Goal: Information Seeking & Learning: Find specific fact

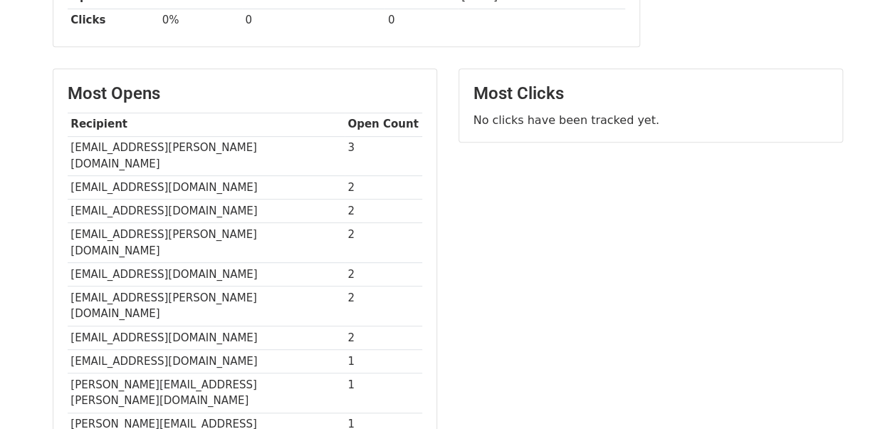
scroll to position [295, 0]
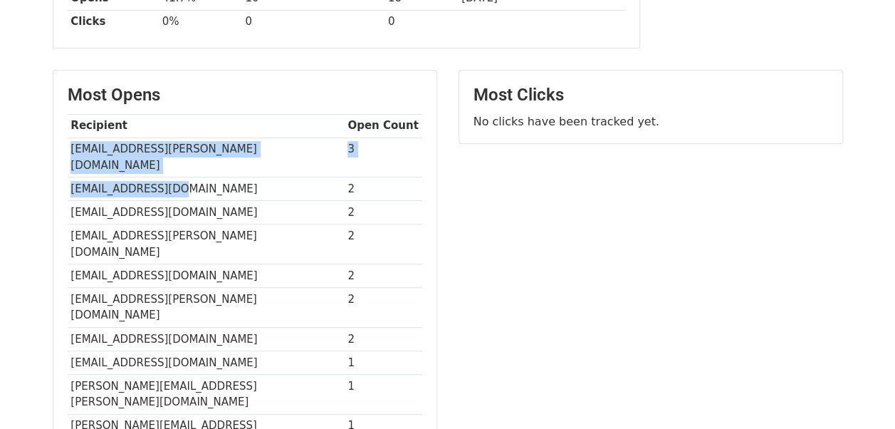
drag, startPoint x: 68, startPoint y: 142, endPoint x: 284, endPoint y: 167, distance: 217.9
click at [284, 167] on tbody "Recipient Open Count ram.kuppuswamy@heromotocorp.com 3 kpv@tatamotors.com 2 Pat…" at bounding box center [245, 283] width 355 height 339
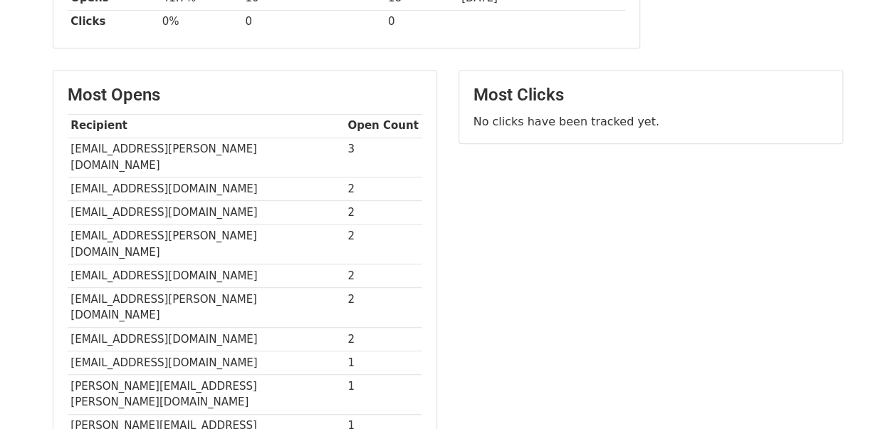
drag, startPoint x: 284, startPoint y: 167, endPoint x: 248, endPoint y: 184, distance: 40.1
click at [248, 201] on td "Patil.Mahendra@mahindra.com" at bounding box center [206, 212] width 277 height 23
drag, startPoint x: 67, startPoint y: 144, endPoint x: 261, endPoint y: 148, distance: 193.7
click at [261, 148] on td "ram.kuppuswamy@heromotocorp.com" at bounding box center [206, 157] width 277 height 40
copy td "ram.kuppuswamy@heromotocorp.com"
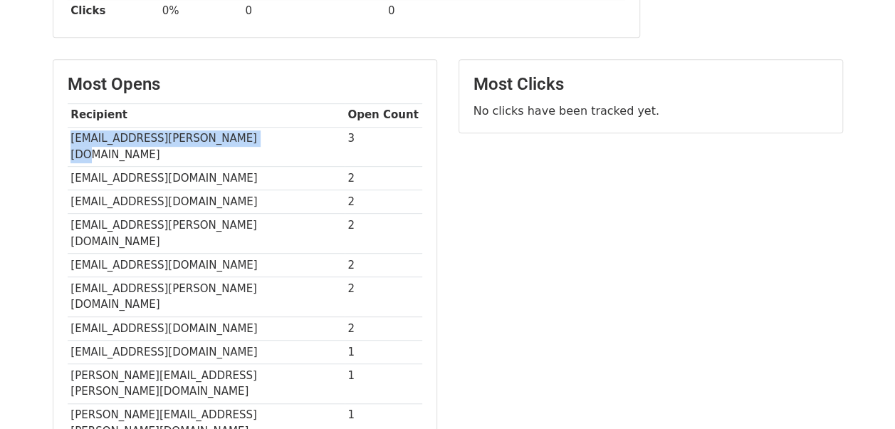
scroll to position [271, 0]
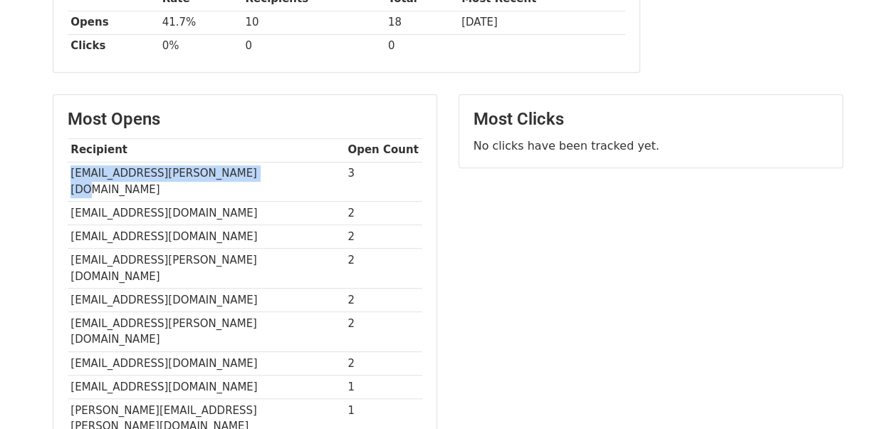
copy td "ram.kuppuswamy@heromotocorp.com"
drag, startPoint x: 43, startPoint y: 218, endPoint x: 66, endPoint y: 194, distance: 33.7
click at [66, 194] on div "Most Opens Recipient Open Count ram.kuppuswamy@heromotocorp.com 3 kpv@tatamotor…" at bounding box center [245, 300] width 406 height 412
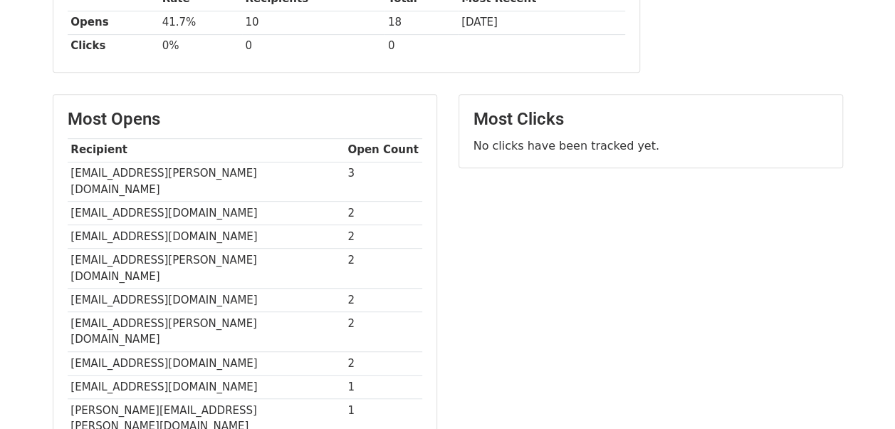
click at [66, 194] on div "Most Opens Recipient Open Count ram.kuppuswamy@heromotocorp.com 3 kpv@tatamotor…" at bounding box center [244, 293] width 383 height 397
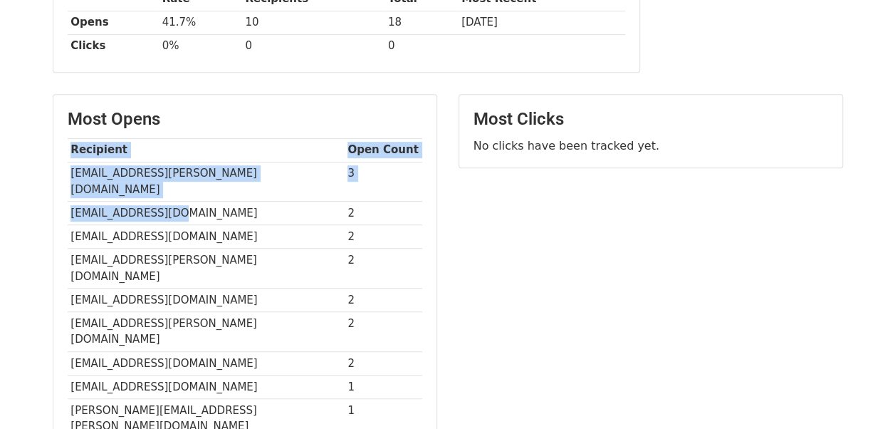
drag, startPoint x: 66, startPoint y: 194, endPoint x: 168, endPoint y: 194, distance: 101.8
click at [168, 194] on div "Most Opens Recipient Open Count ram.kuppuswamy@heromotocorp.com 3 kpv@tatamotor…" at bounding box center [244, 293] width 383 height 397
click at [168, 201] on td "kpv@tatamotors.com" at bounding box center [206, 212] width 277 height 23
click at [178, 201] on td "kpv@tatamotors.com" at bounding box center [206, 212] width 277 height 23
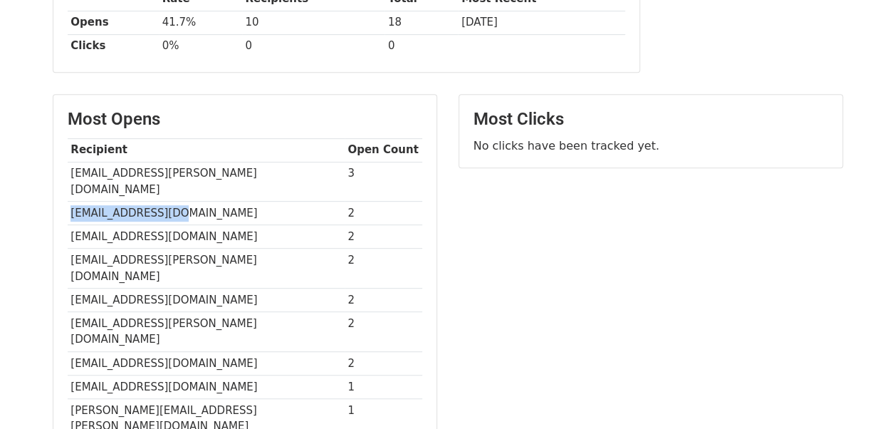
drag, startPoint x: 178, startPoint y: 193, endPoint x: 70, endPoint y: 196, distance: 108.3
click at [70, 201] on td "kpv@tatamotors.com" at bounding box center [206, 212] width 277 height 23
copy td "kpv@tatamotors.com"
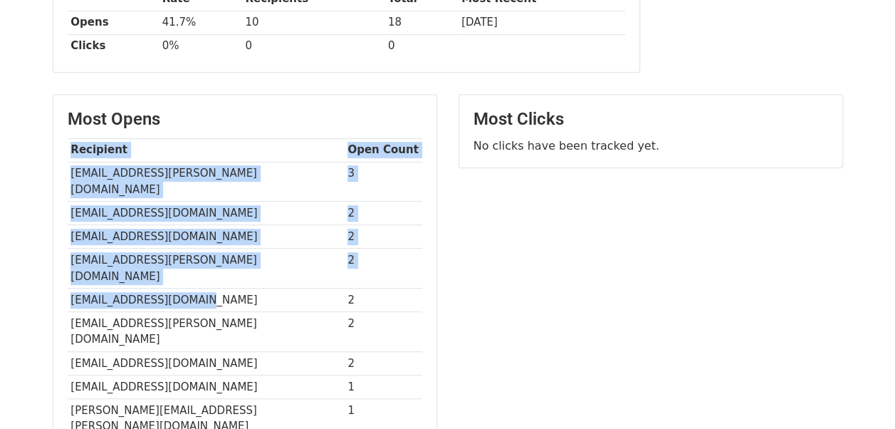
drag, startPoint x: 275, startPoint y: 264, endPoint x: 61, endPoint y: 216, distance: 219.0
click at [61, 216] on div "Most Opens Recipient Open Count ram.kuppuswamy@heromotocorp.com 3 kpv@tatamotor…" at bounding box center [244, 293] width 383 height 397
click at [65, 216] on div "Most Opens Recipient Open Count ram.kuppuswamy@heromotocorp.com 3 kpv@tatamotor…" at bounding box center [244, 293] width 383 height 397
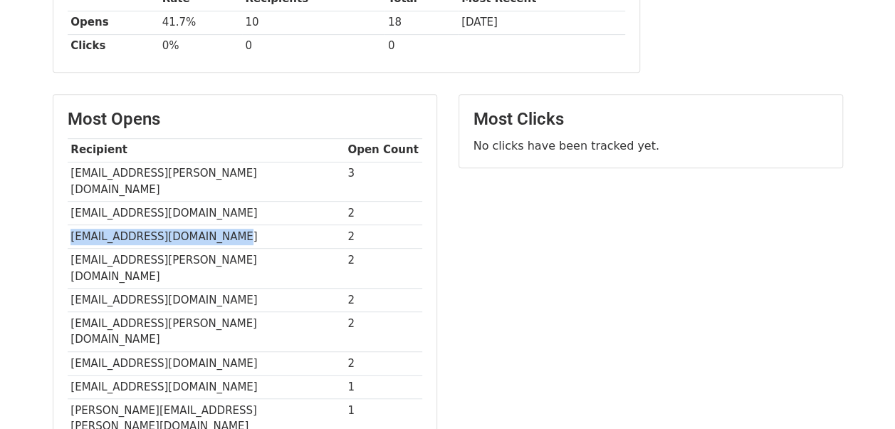
drag, startPoint x: 69, startPoint y: 213, endPoint x: 215, endPoint y: 229, distance: 146.8
click at [215, 229] on tbody "Recipient Open Count ram.kuppuswamy@heromotocorp.com 3 kpv@tatamotors.com 2 Pat…" at bounding box center [245, 307] width 355 height 339
click at [212, 248] on td "anand.sanjiv@mahindra.com" at bounding box center [206, 268] width 277 height 40
click at [93, 225] on td "Patil.Mahendra@mahindra.com" at bounding box center [206, 236] width 277 height 23
drag, startPoint x: 70, startPoint y: 215, endPoint x: 221, endPoint y: 211, distance: 151.0
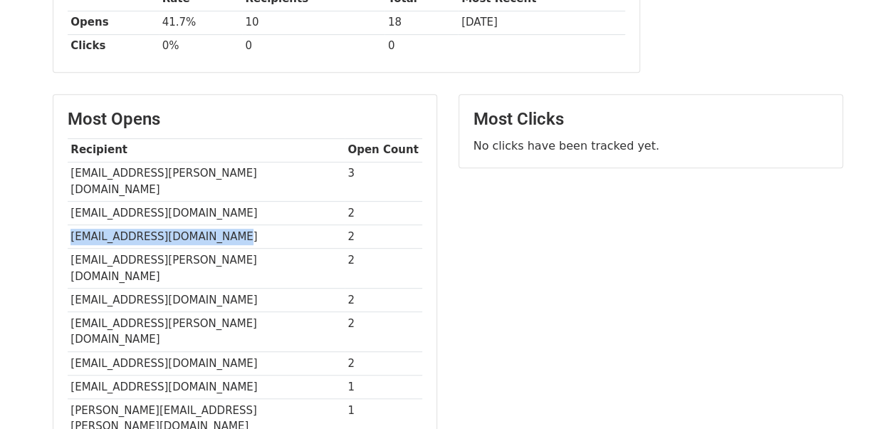
click at [221, 225] on td "Patil.Mahendra@mahindra.com" at bounding box center [206, 236] width 277 height 23
copy td "Patil.Mahendra@mahindra.com"
click at [253, 351] on td "vijay.menon@tatamotors.com" at bounding box center [206, 362] width 277 height 23
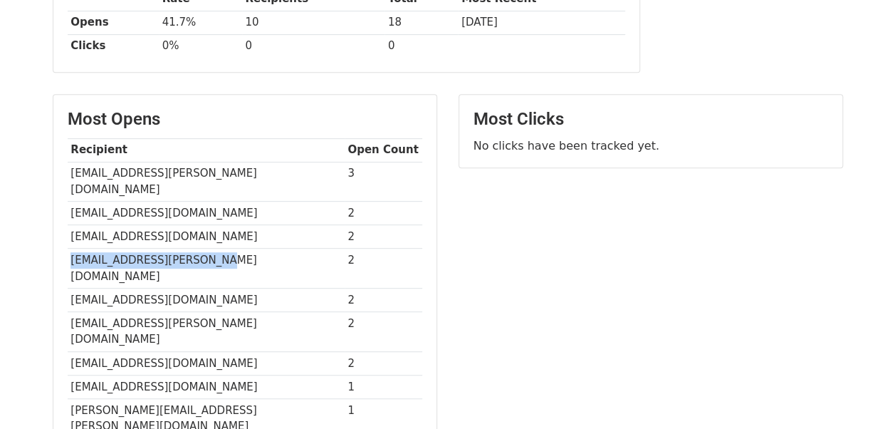
drag, startPoint x: 68, startPoint y: 243, endPoint x: 217, endPoint y: 249, distance: 148.9
click at [217, 249] on td "anand.sanjiv@mahindra.com" at bounding box center [206, 268] width 277 height 40
copy td "anand.sanjiv@mahindra.com"
click at [211, 288] on td "rvpethe@tatamotors.com" at bounding box center [206, 299] width 277 height 23
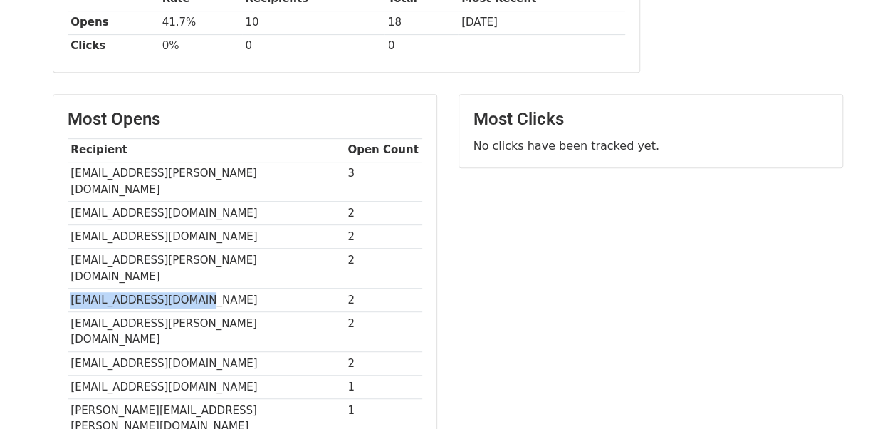
drag, startPoint x: 70, startPoint y: 263, endPoint x: 209, endPoint y: 266, distance: 138.8
click at [209, 288] on td "rvpethe@tatamotors.com" at bounding box center [206, 299] width 277 height 23
copy td "rvpethe@tatamotors.com"
click at [290, 374] on td "maheshtripathi@royalenfield.com" at bounding box center [206, 385] width 277 height 23
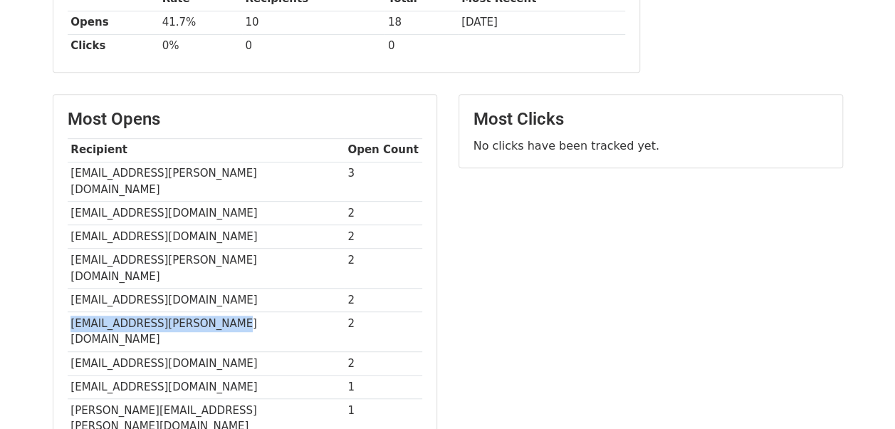
drag, startPoint x: 70, startPoint y: 285, endPoint x: 226, endPoint y: 286, distance: 155.2
click at [226, 312] on td "Sudhir.Bishnoi@tvsmotor.com" at bounding box center [206, 332] width 277 height 40
copy td "Sudhir.Bishnoi@tvsmotor.com"
click at [239, 398] on td "virender.siwach@heromotocorp.com" at bounding box center [206, 418] width 277 height 40
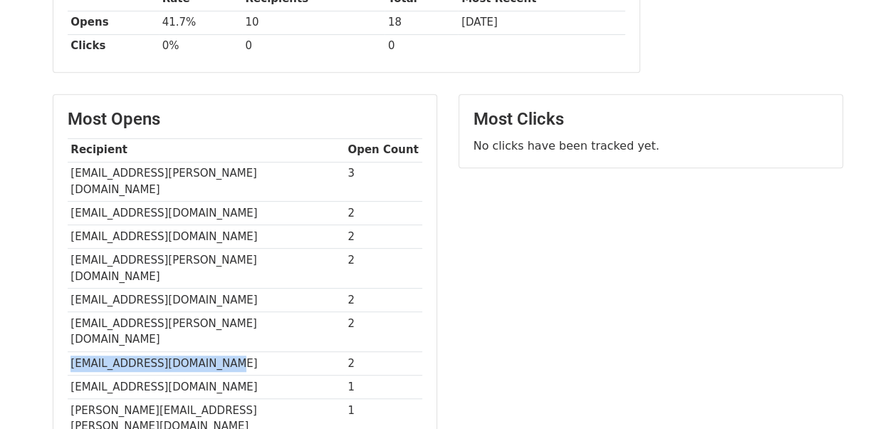
drag, startPoint x: 68, startPoint y: 308, endPoint x: 221, endPoint y: 314, distance: 152.5
click at [221, 351] on td "vijay.menon@tatamotors.com" at bounding box center [206, 362] width 277 height 23
copy td "vijay.menon@tatamotors.com"
drag, startPoint x: 68, startPoint y: 329, endPoint x: 256, endPoint y: 335, distance: 188.0
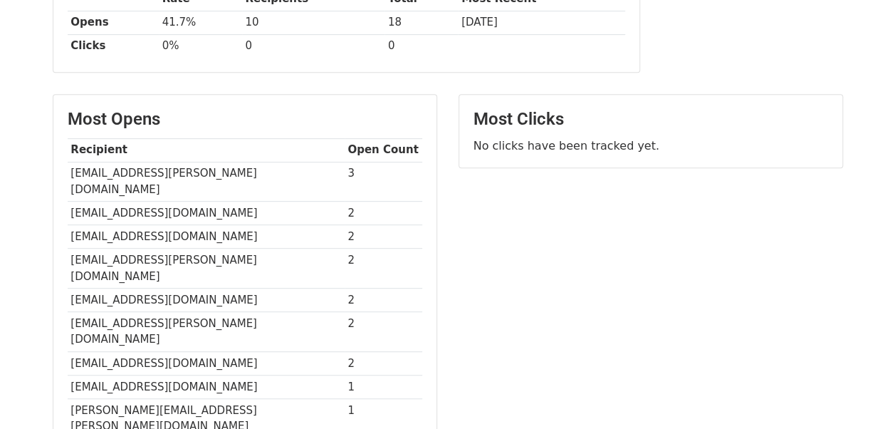
click at [256, 374] on td "maheshtripathi@royalenfield.com" at bounding box center [206, 385] width 277 height 23
copy td "maheshtripathi@royalenfield.com"
drag, startPoint x: 67, startPoint y: 359, endPoint x: 273, endPoint y: 362, distance: 206.5
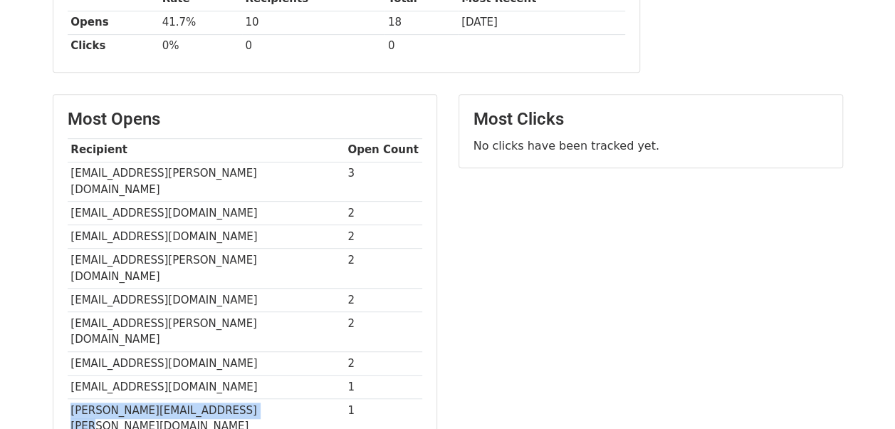
click at [273, 398] on td "virender.siwach@heromotocorp.com" at bounding box center [206, 418] width 277 height 40
drag, startPoint x: 70, startPoint y: 380, endPoint x: 256, endPoint y: 385, distance: 185.9
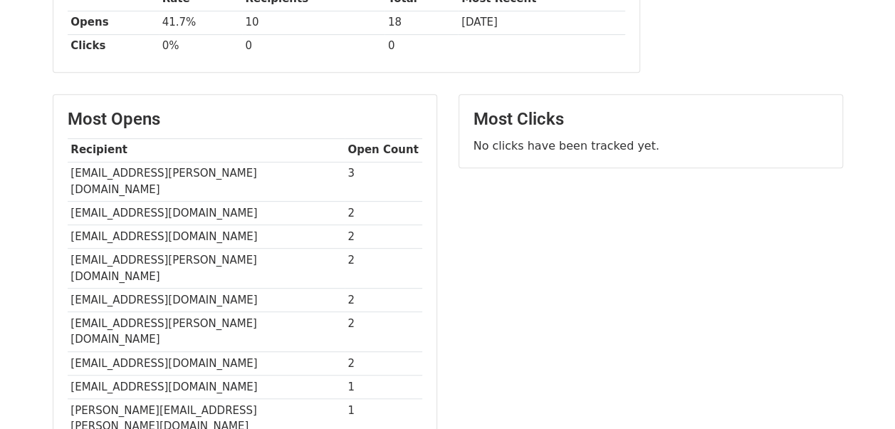
drag, startPoint x: 70, startPoint y: 380, endPoint x: 270, endPoint y: 374, distance: 200.1
click at [279, 351] on td "vijay.menon@tatamotors.com" at bounding box center [206, 362] width 277 height 23
